Goal: Information Seeking & Learning: Learn about a topic

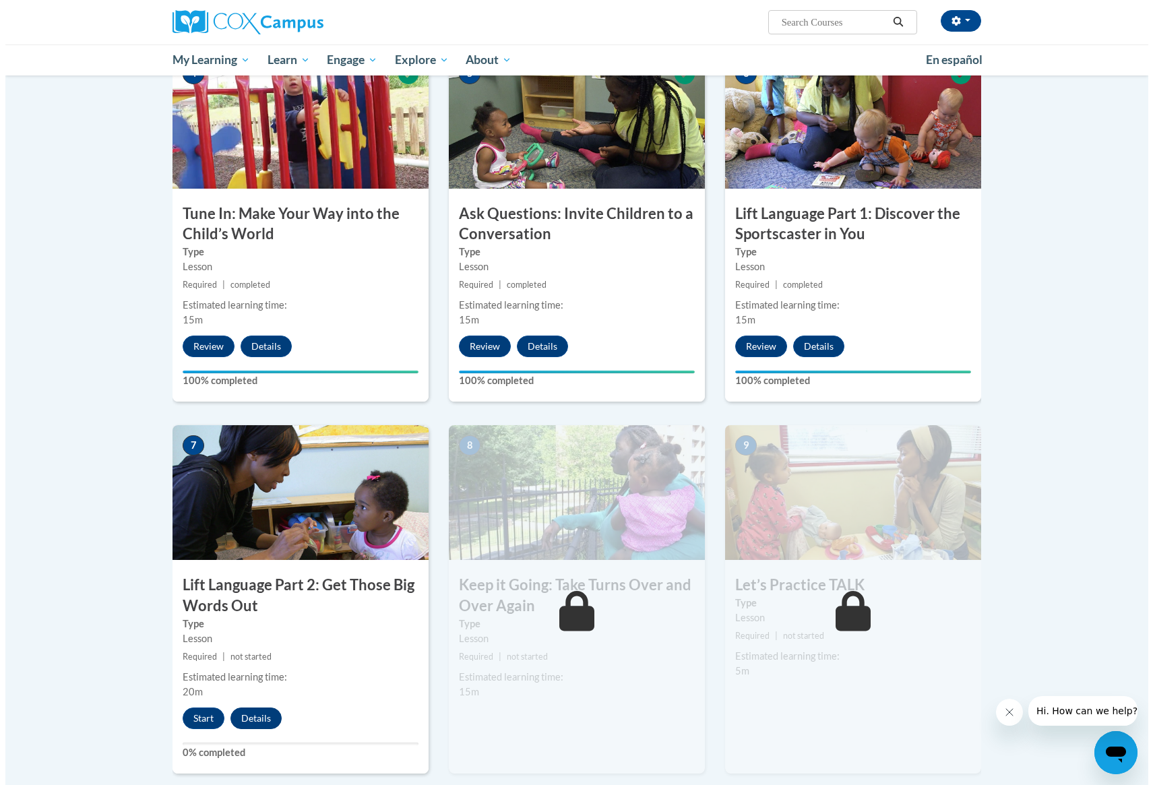
scroll to position [682, 0]
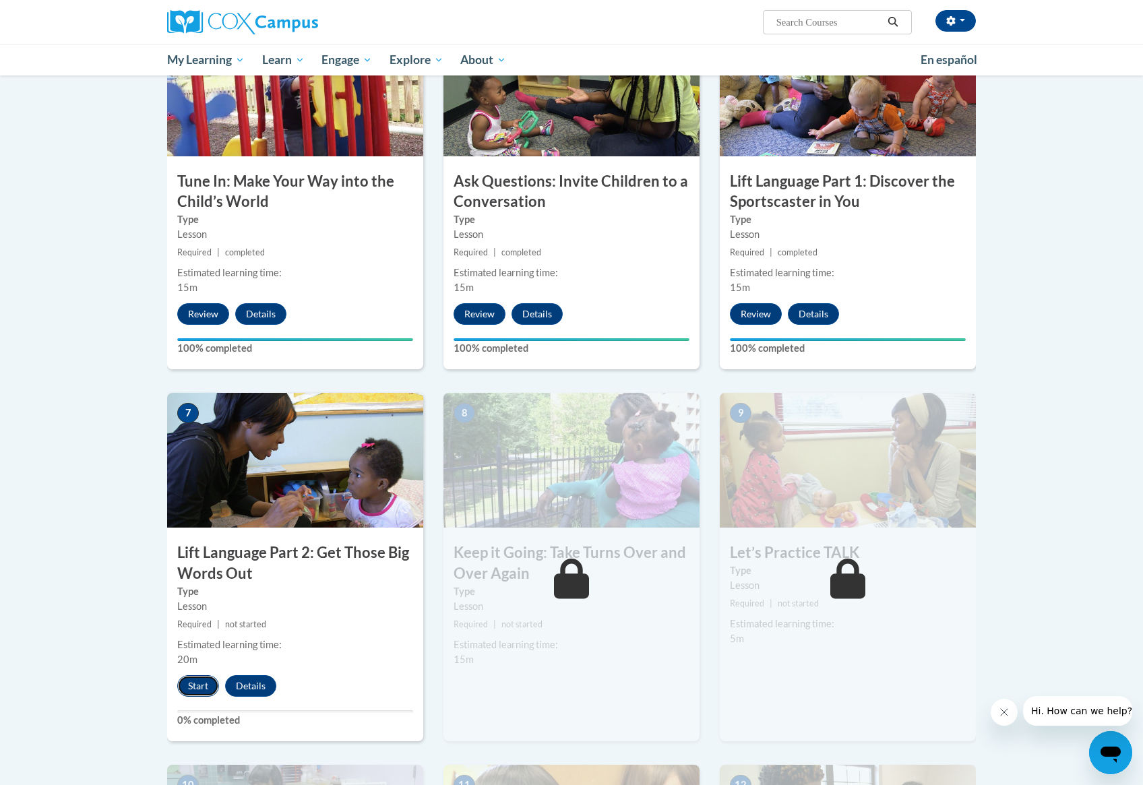
click at [193, 684] on button "Start" at bounding box center [198, 686] width 42 height 22
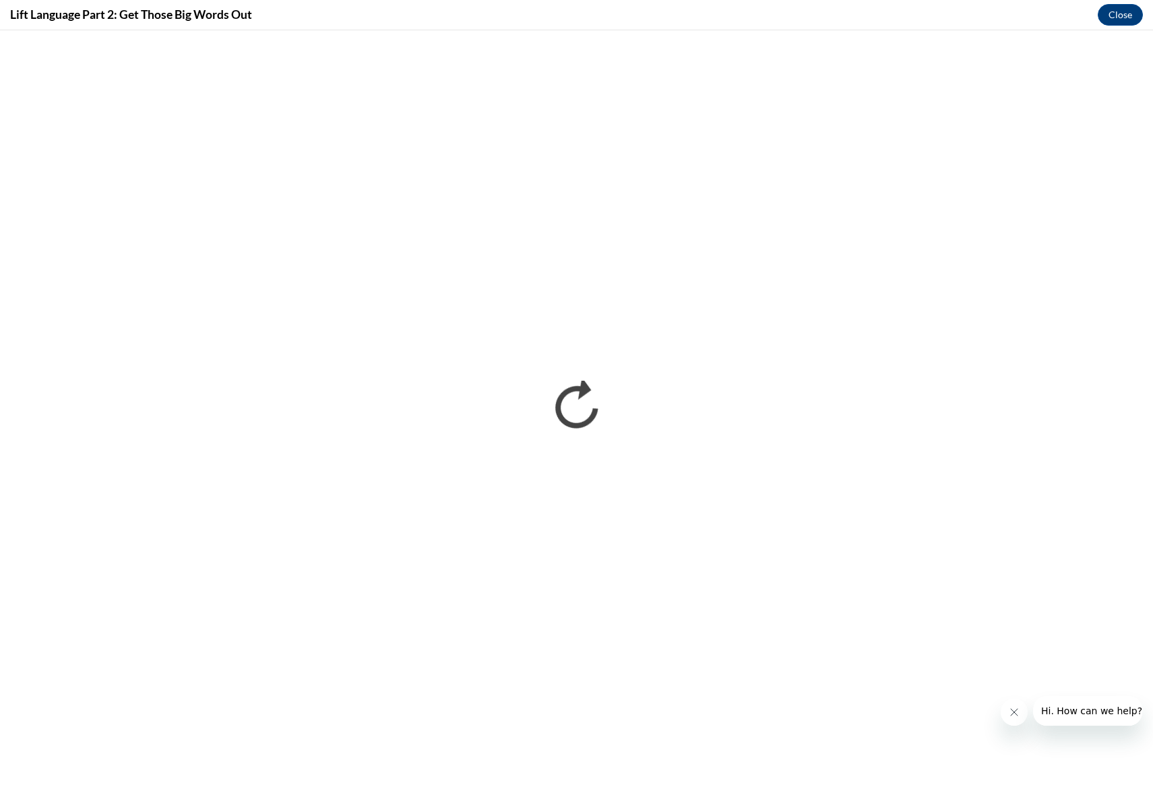
scroll to position [0, 0]
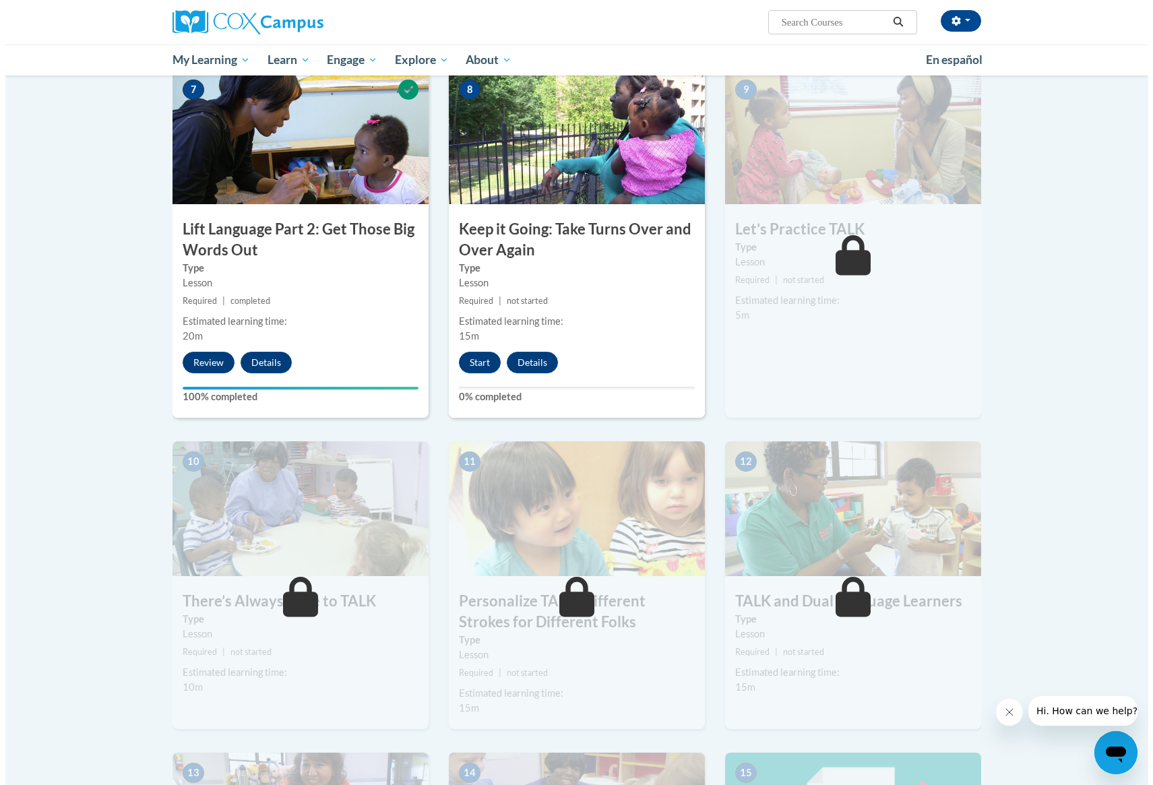
scroll to position [1064, 0]
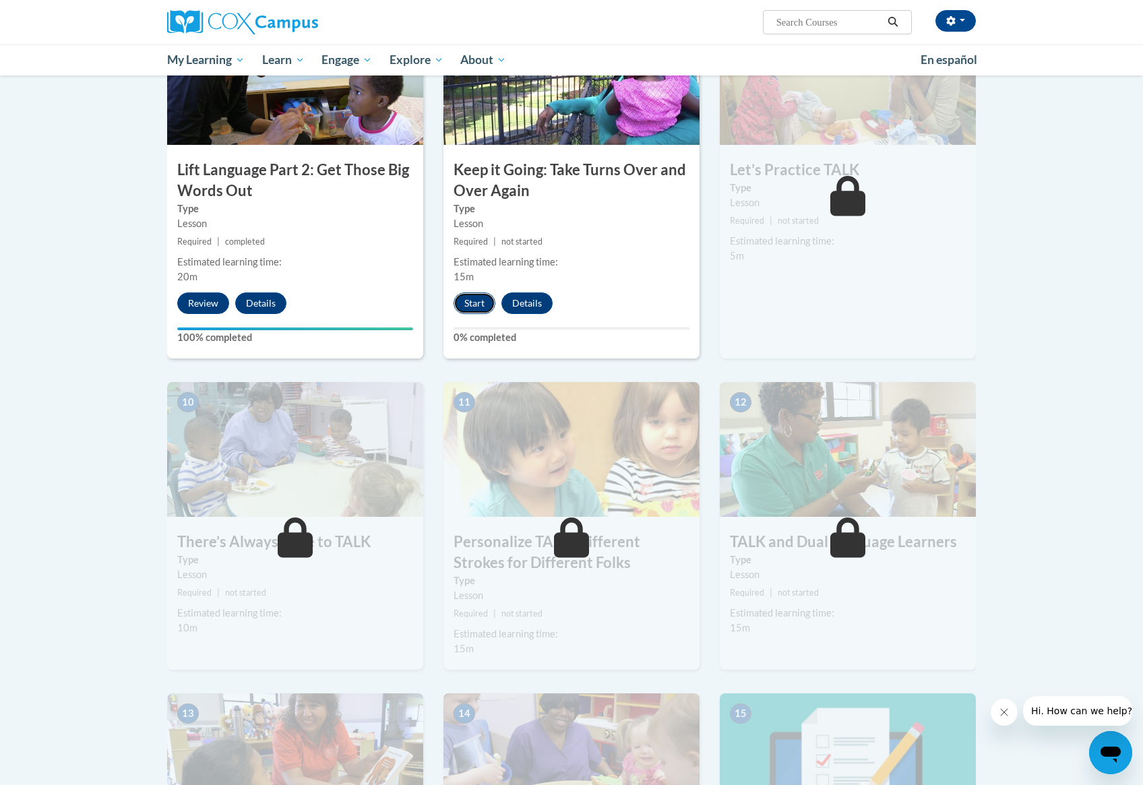
click at [476, 305] on button "Start" at bounding box center [474, 303] width 42 height 22
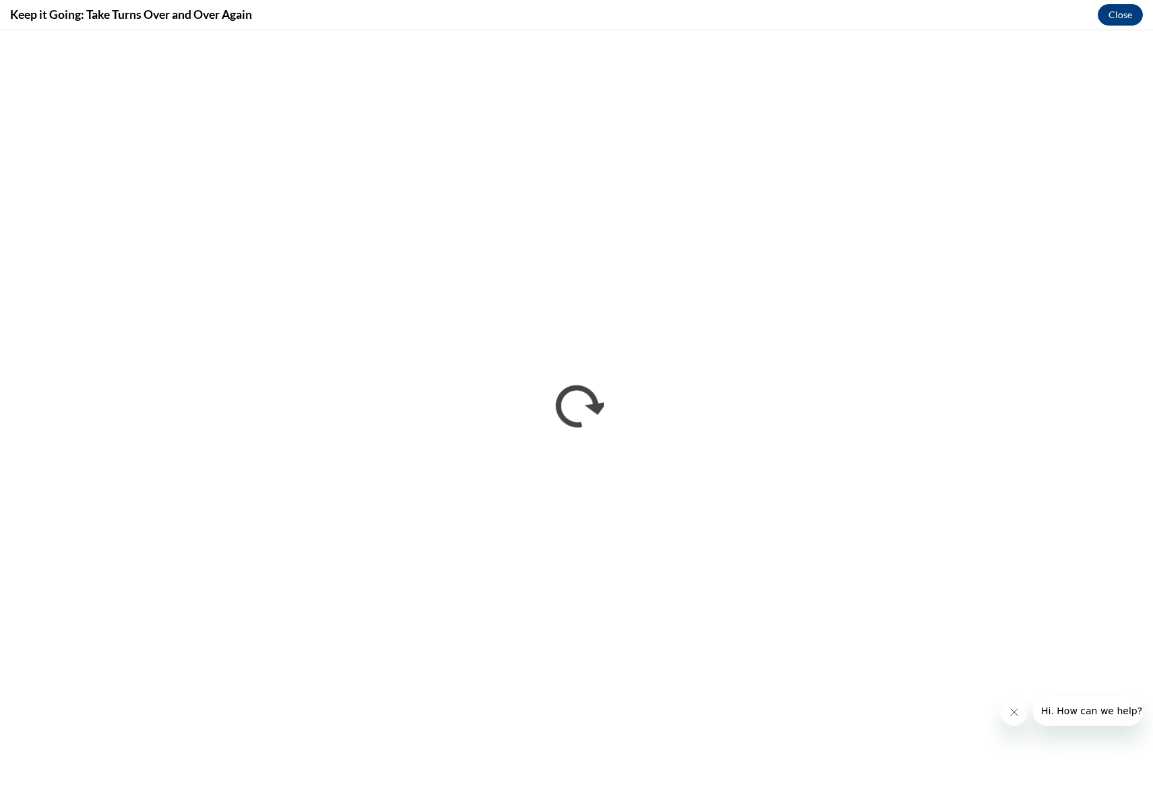
scroll to position [0, 0]
